Goal: Information Seeking & Learning: Learn about a topic

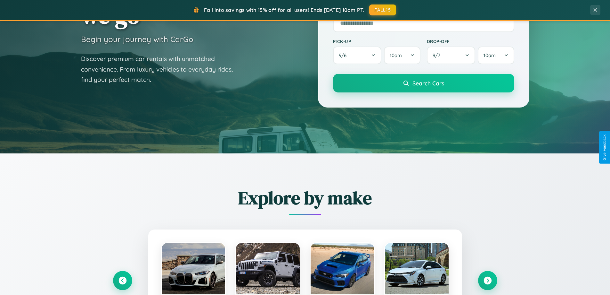
scroll to position [276, 0]
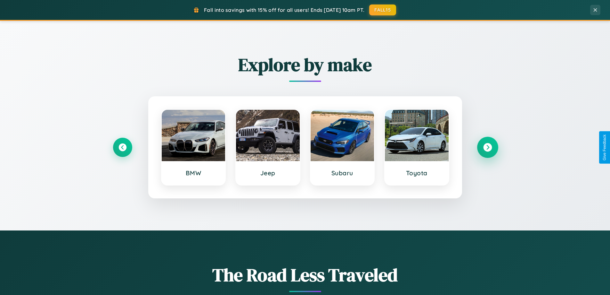
click at [488, 147] on icon at bounding box center [488, 147] width 9 height 9
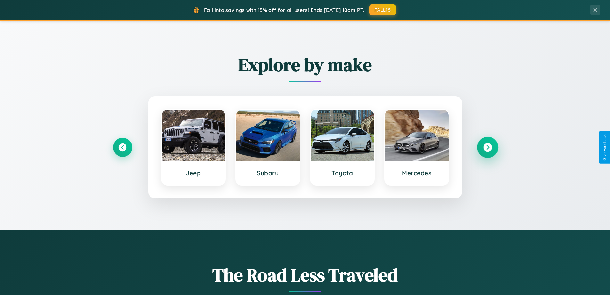
click at [488, 147] on icon at bounding box center [488, 147] width 9 height 9
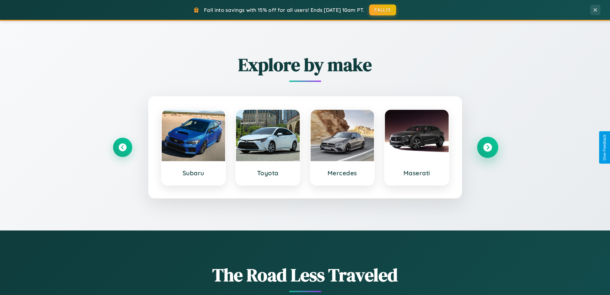
scroll to position [0, 0]
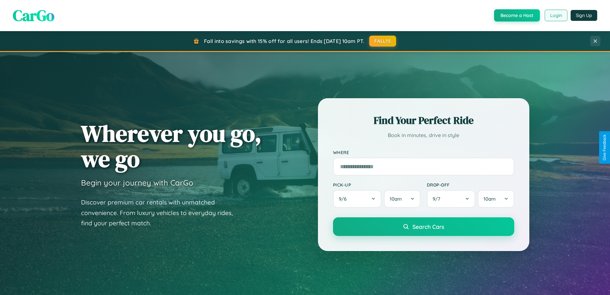
click at [556, 15] on button "Login" at bounding box center [556, 16] width 23 height 12
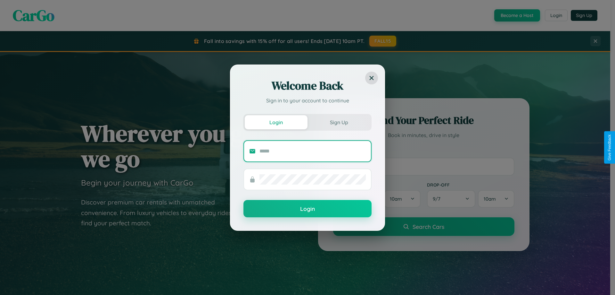
click at [313, 151] on input "text" at bounding box center [313, 151] width 106 height 10
type input "**********"
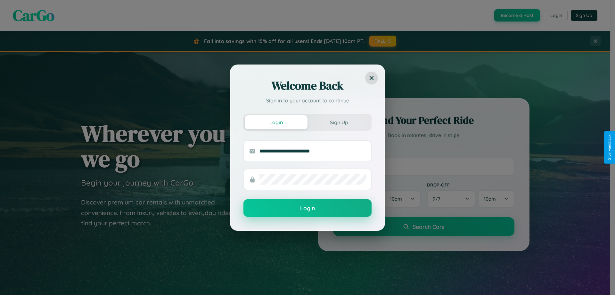
click at [308, 208] on button "Login" at bounding box center [308, 207] width 128 height 17
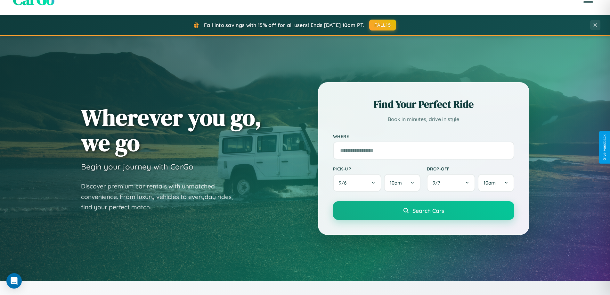
scroll to position [441, 0]
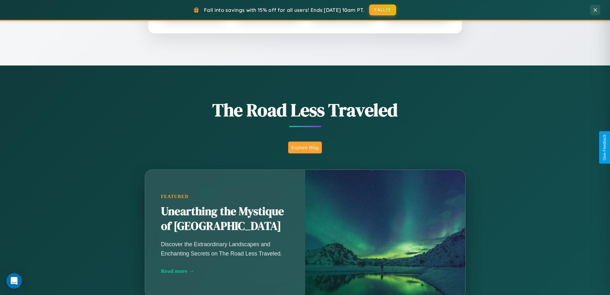
click at [305, 147] on button "Explore Blog" at bounding box center [305, 147] width 34 height 12
